Goal: Task Accomplishment & Management: Manage account settings

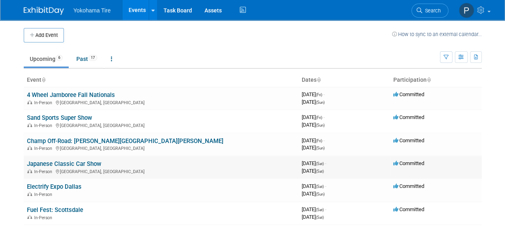
click at [77, 165] on link "Japanese Classic Car Show" at bounding box center [64, 164] width 74 height 7
click at [79, 56] on link "Past 17" at bounding box center [86, 58] width 33 height 15
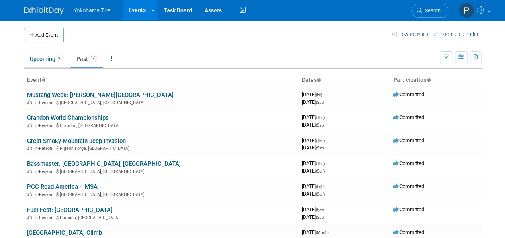
click at [49, 55] on link "Upcoming 6" at bounding box center [46, 58] width 45 height 15
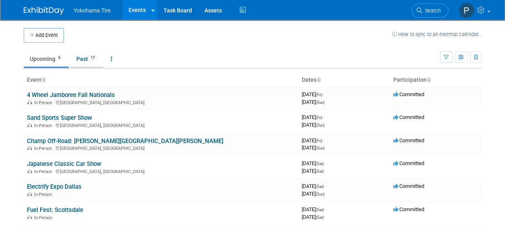
click at [96, 63] on link "Past 17" at bounding box center [86, 58] width 33 height 15
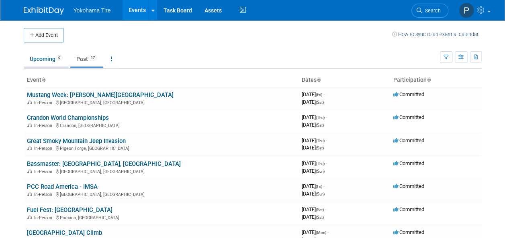
click at [39, 56] on link "Upcoming 6" at bounding box center [46, 58] width 45 height 15
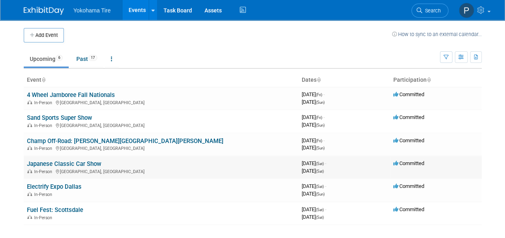
click at [51, 167] on link "Japanese Classic Car Show" at bounding box center [64, 164] width 74 height 7
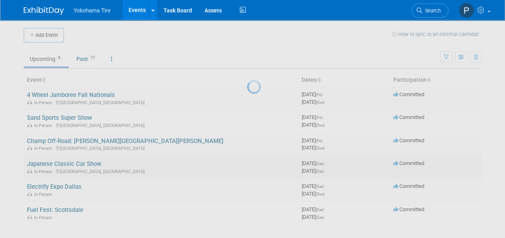
click at [247, 167] on div at bounding box center [252, 119] width 11 height 238
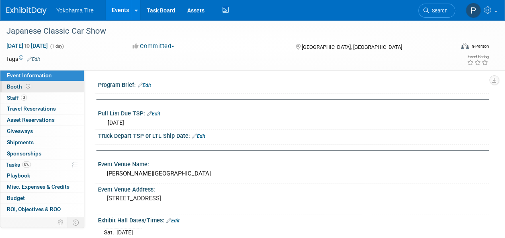
click at [26, 81] on link "Booth" at bounding box center [42, 86] width 84 height 11
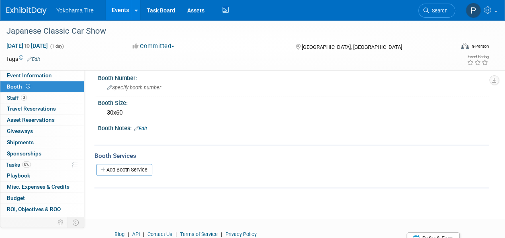
scroll to position [120, 0]
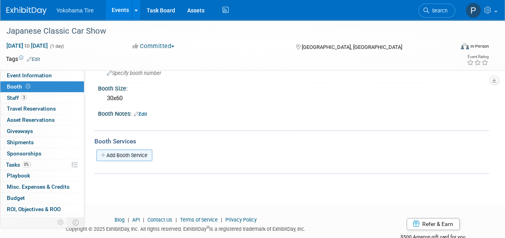
click at [108, 150] on link "Add Booth Service" at bounding box center [124, 156] width 56 height 12
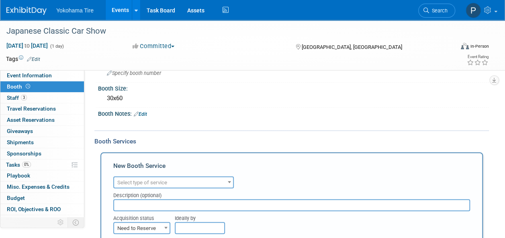
scroll to position [0, 0]
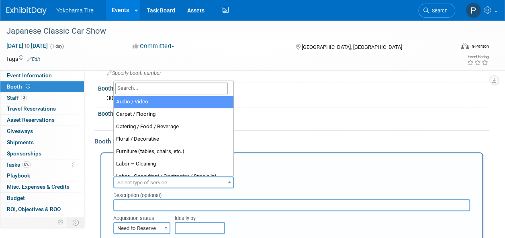
drag, startPoint x: 195, startPoint y: 186, endPoint x: 191, endPoint y: 182, distance: 6.2
click at [194, 184] on span "Select type of service" at bounding box center [173, 182] width 119 height 11
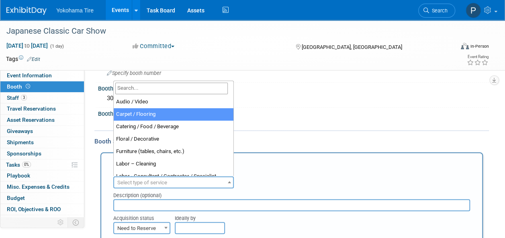
click at [337, 118] on div "X" at bounding box center [292, 120] width 381 height 4
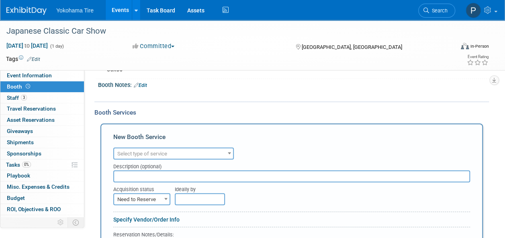
scroll to position [201, 0]
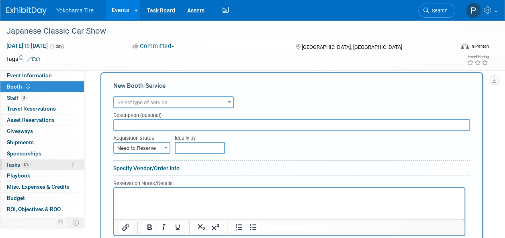
click at [23, 165] on span "0%" at bounding box center [26, 165] width 9 height 6
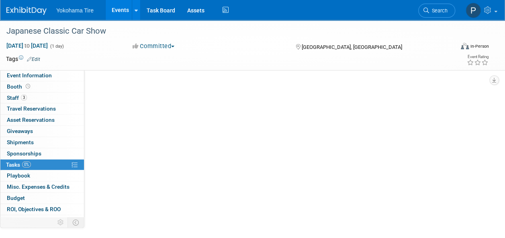
scroll to position [0, 0]
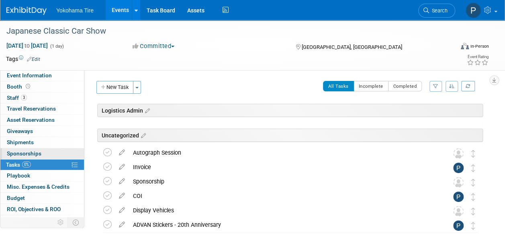
click at [31, 155] on span "Sponsorships 0" at bounding box center [24, 154] width 35 height 6
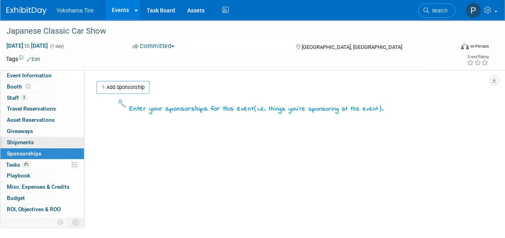
click at [47, 144] on link "0 Shipments 0" at bounding box center [42, 142] width 84 height 11
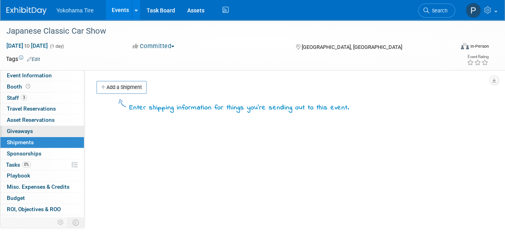
click at [22, 130] on span "Giveaways 0" at bounding box center [20, 131] width 26 height 6
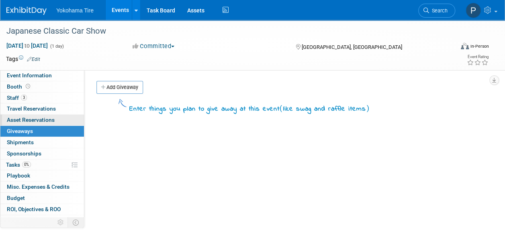
click at [29, 121] on span "Asset Reservations 0" at bounding box center [31, 120] width 48 height 6
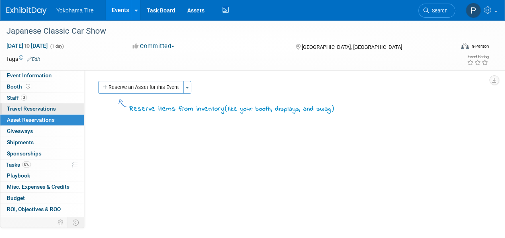
click at [40, 111] on span "Travel Reservations 0" at bounding box center [31, 109] width 49 height 6
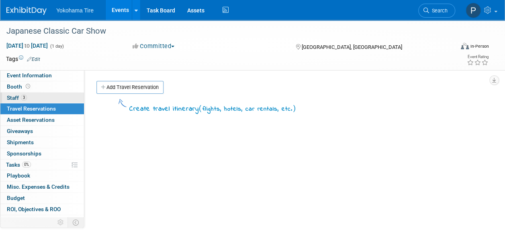
click at [34, 96] on link "3 Staff 3" at bounding box center [42, 98] width 84 height 11
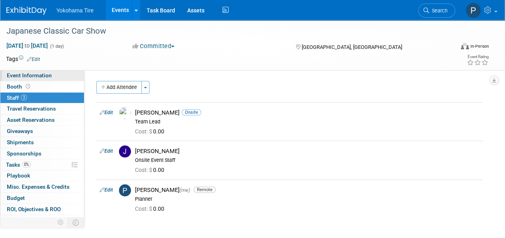
click at [43, 72] on link "Event Information" at bounding box center [42, 75] width 84 height 11
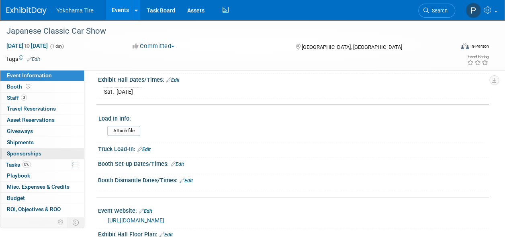
scroll to position [161, 0]
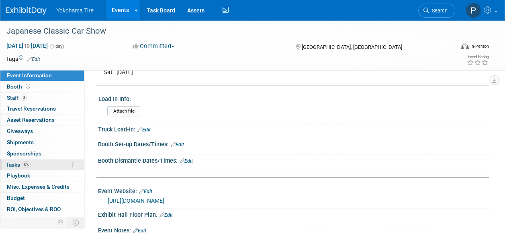
click at [22, 167] on link "0% Tasks 0%" at bounding box center [42, 165] width 84 height 11
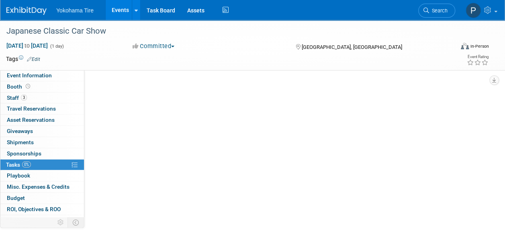
scroll to position [0, 0]
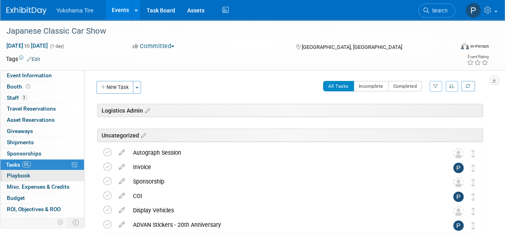
click at [28, 179] on link "0 Playbook 0" at bounding box center [42, 176] width 84 height 11
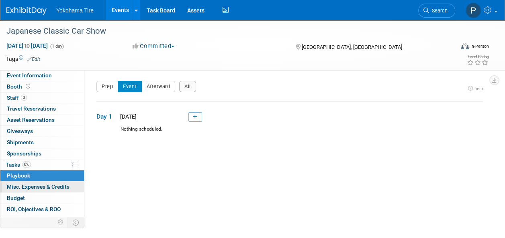
click at [33, 187] on span "Misc. Expenses & Credits 0" at bounding box center [38, 187] width 63 height 6
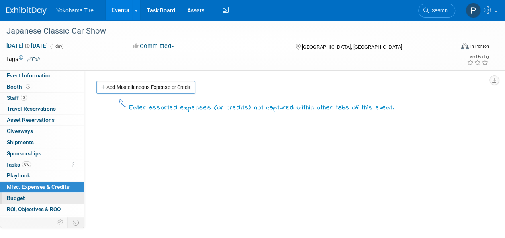
click at [54, 201] on link "Budget" at bounding box center [42, 198] width 84 height 11
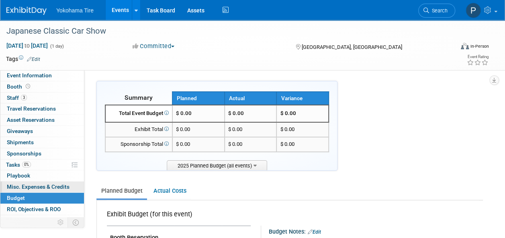
click at [34, 188] on span "Misc. Expenses & Credits 0" at bounding box center [38, 187] width 63 height 6
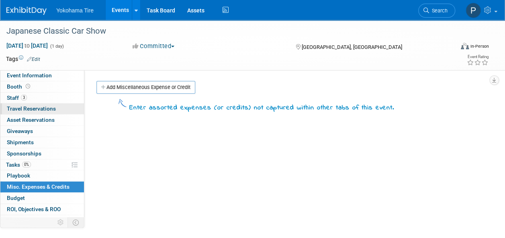
click at [35, 107] on span "Travel Reservations 0" at bounding box center [31, 109] width 49 height 6
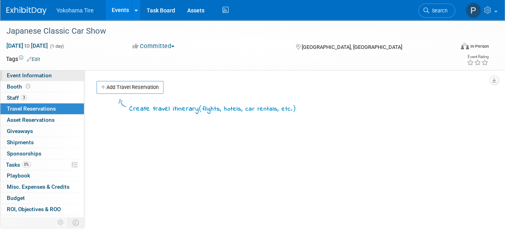
click at [51, 76] on link "Event Information" at bounding box center [42, 75] width 84 height 11
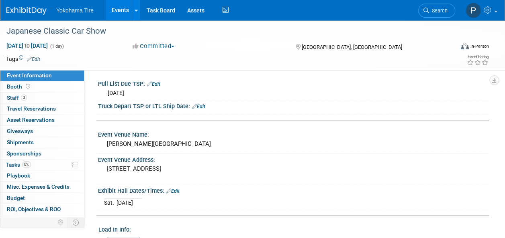
scroll to position [80, 0]
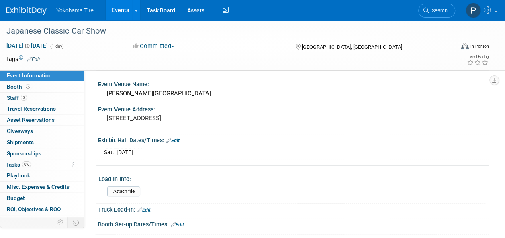
click at [175, 141] on link "Edit" at bounding box center [172, 141] width 13 height 6
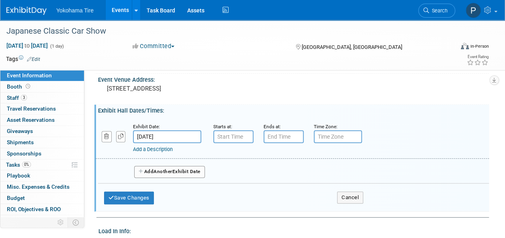
scroll to position [161, 0]
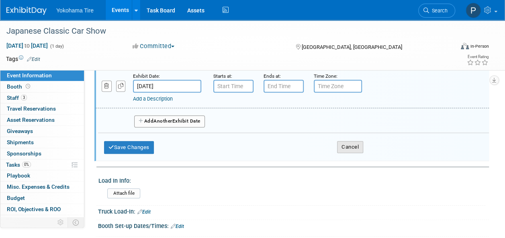
click at [354, 147] on button "Cancel" at bounding box center [350, 147] width 26 height 12
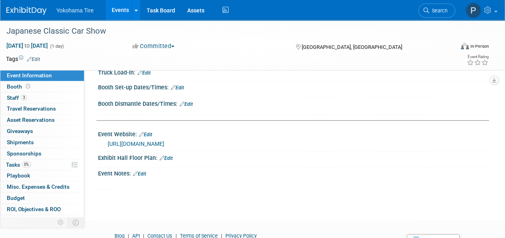
scroll to position [201, 0]
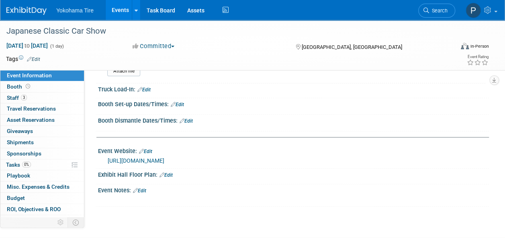
click at [191, 121] on link "Edit" at bounding box center [185, 121] width 13 height 6
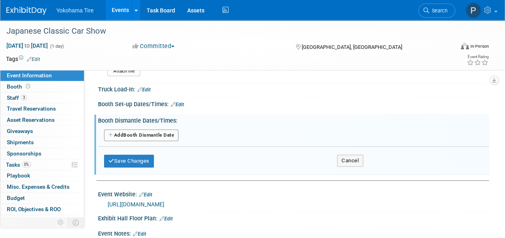
click at [182, 102] on link "Edit" at bounding box center [177, 105] width 13 height 6
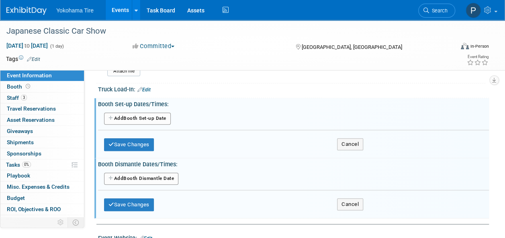
click at [159, 118] on button "Add Another Booth Set-up Date" at bounding box center [137, 119] width 67 height 12
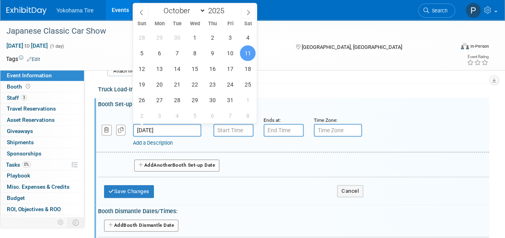
click at [162, 124] on input "Oct 11, 2025" at bounding box center [167, 130] width 68 height 13
click at [234, 54] on span "10" at bounding box center [230, 53] width 16 height 16
type input "Oct 10, 2025"
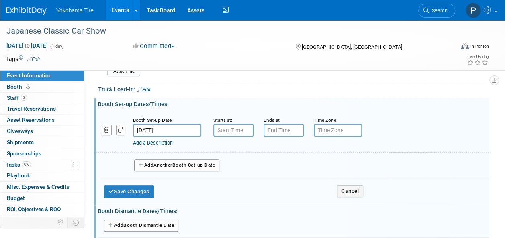
click at [228, 137] on div "Add a Description Description:" at bounding box center [277, 142] width 288 height 10
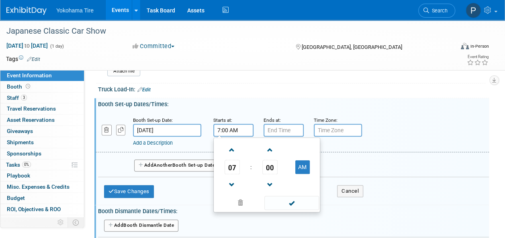
click at [229, 126] on input "7:00 AM" at bounding box center [233, 130] width 40 height 13
click at [234, 168] on span "07" at bounding box center [231, 167] width 15 height 14
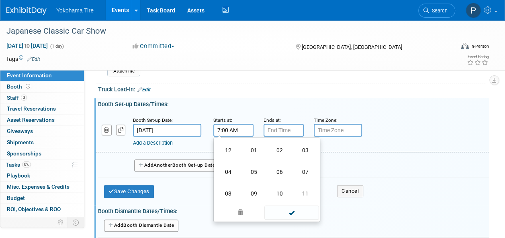
click at [250, 150] on td "01" at bounding box center [254, 151] width 26 height 22
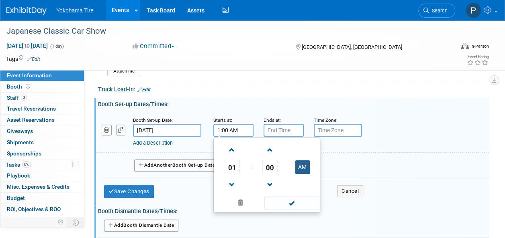
click at [303, 162] on button "AM" at bounding box center [302, 168] width 14 height 14
type input "1:00 PM"
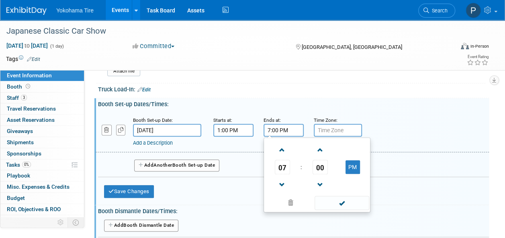
click at [282, 126] on input "7:00 PM" at bounding box center [283, 130] width 40 height 13
click at [287, 162] on span "07" at bounding box center [282, 167] width 15 height 14
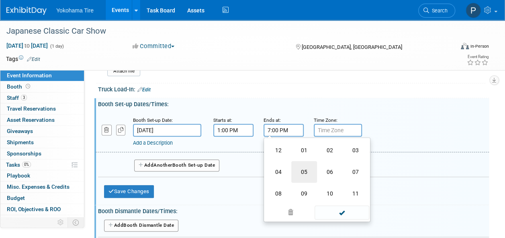
click at [307, 173] on td "05" at bounding box center [304, 172] width 26 height 22
type input "5:00 PM"
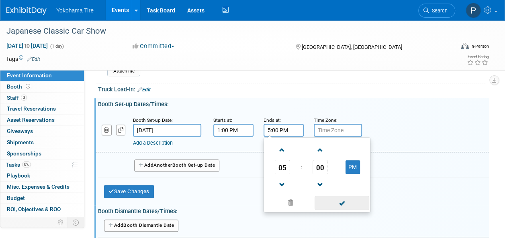
click at [346, 197] on span at bounding box center [341, 203] width 54 height 14
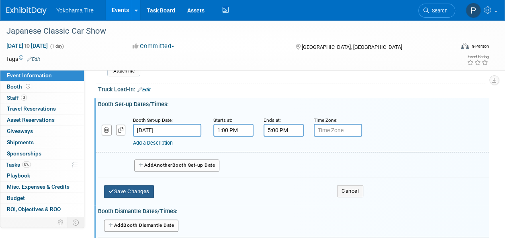
click at [128, 189] on button "Save Changes" at bounding box center [129, 191] width 50 height 13
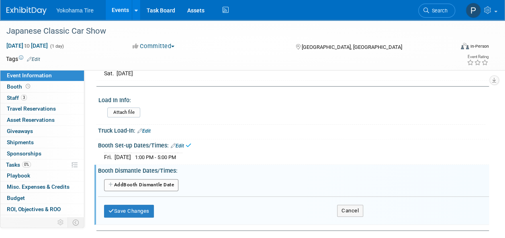
scroll to position [120, 0]
